Goal: Transaction & Acquisition: Subscribe to service/newsletter

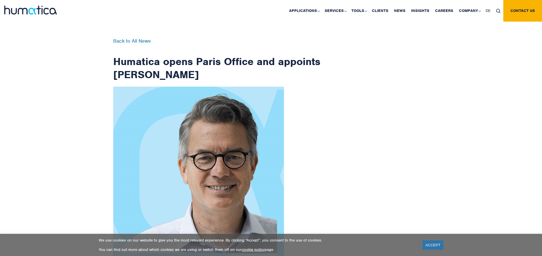
scroll to position [907, 0]
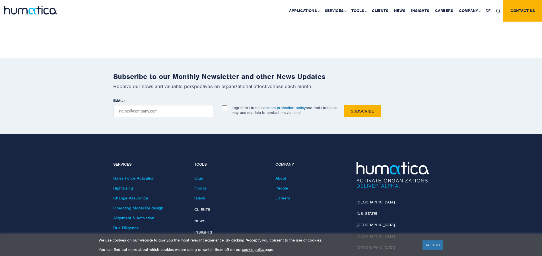
checkbox input "true"
type input "[EMAIL_ADDRESS][DOMAIN_NAME]"
click at [344, 105] on input "Subscribe" at bounding box center [363, 111] width 38 height 12
